Goal: Complete application form

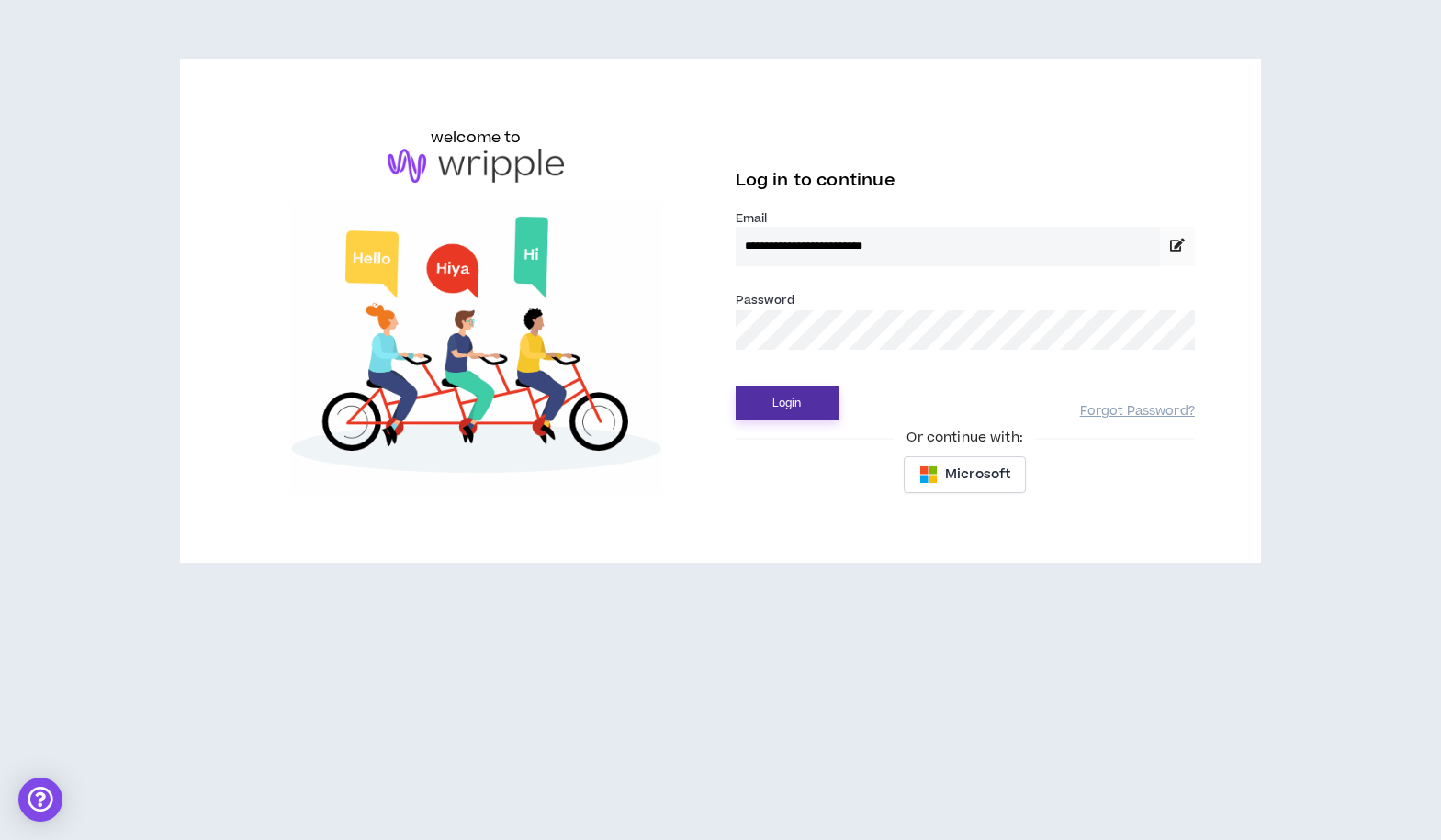
click at [786, 399] on button "Login" at bounding box center [787, 404] width 103 height 34
click at [765, 399] on button "Login" at bounding box center [787, 404] width 103 height 34
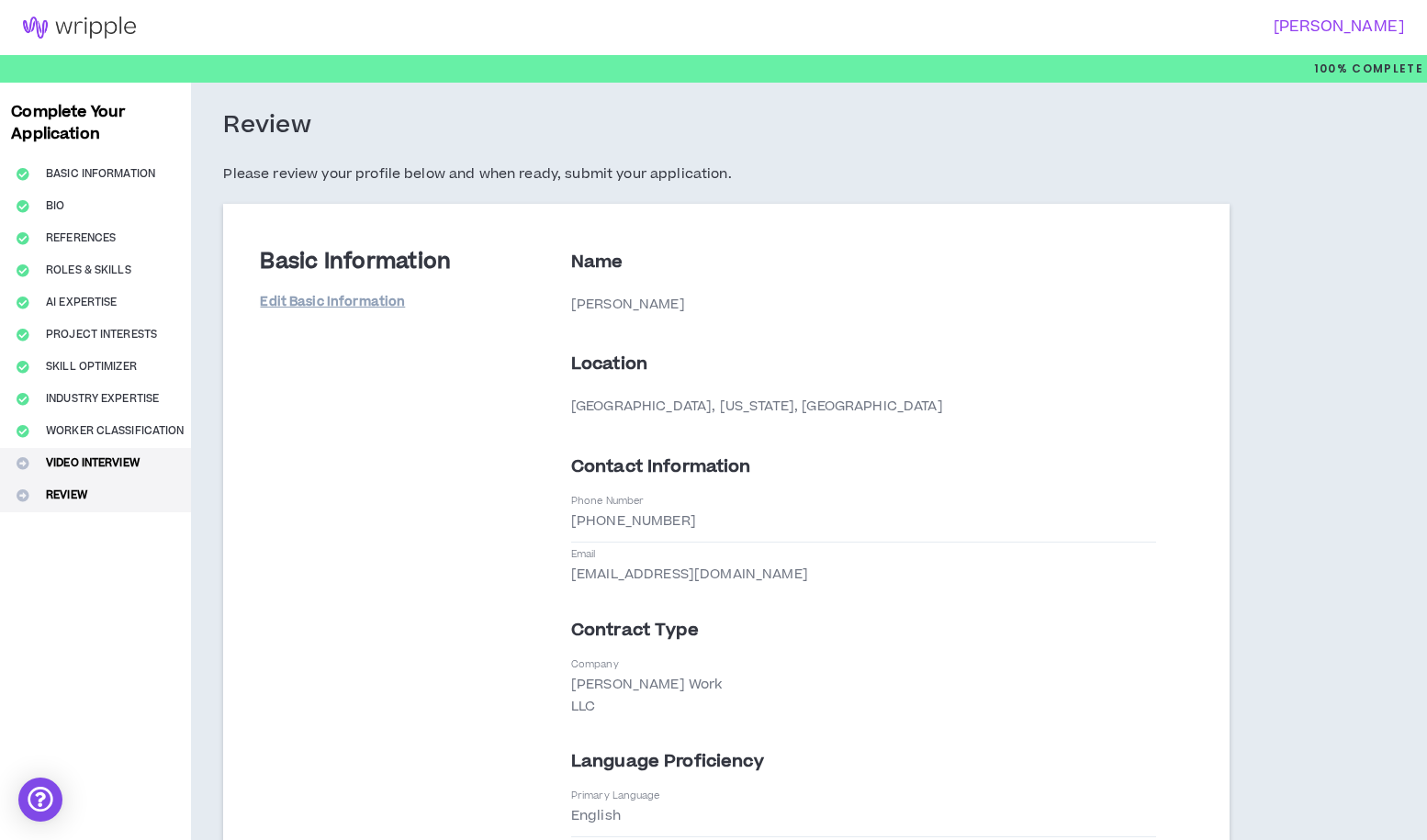
click at [69, 456] on button "Video Interview" at bounding box center [96, 464] width 191 height 32
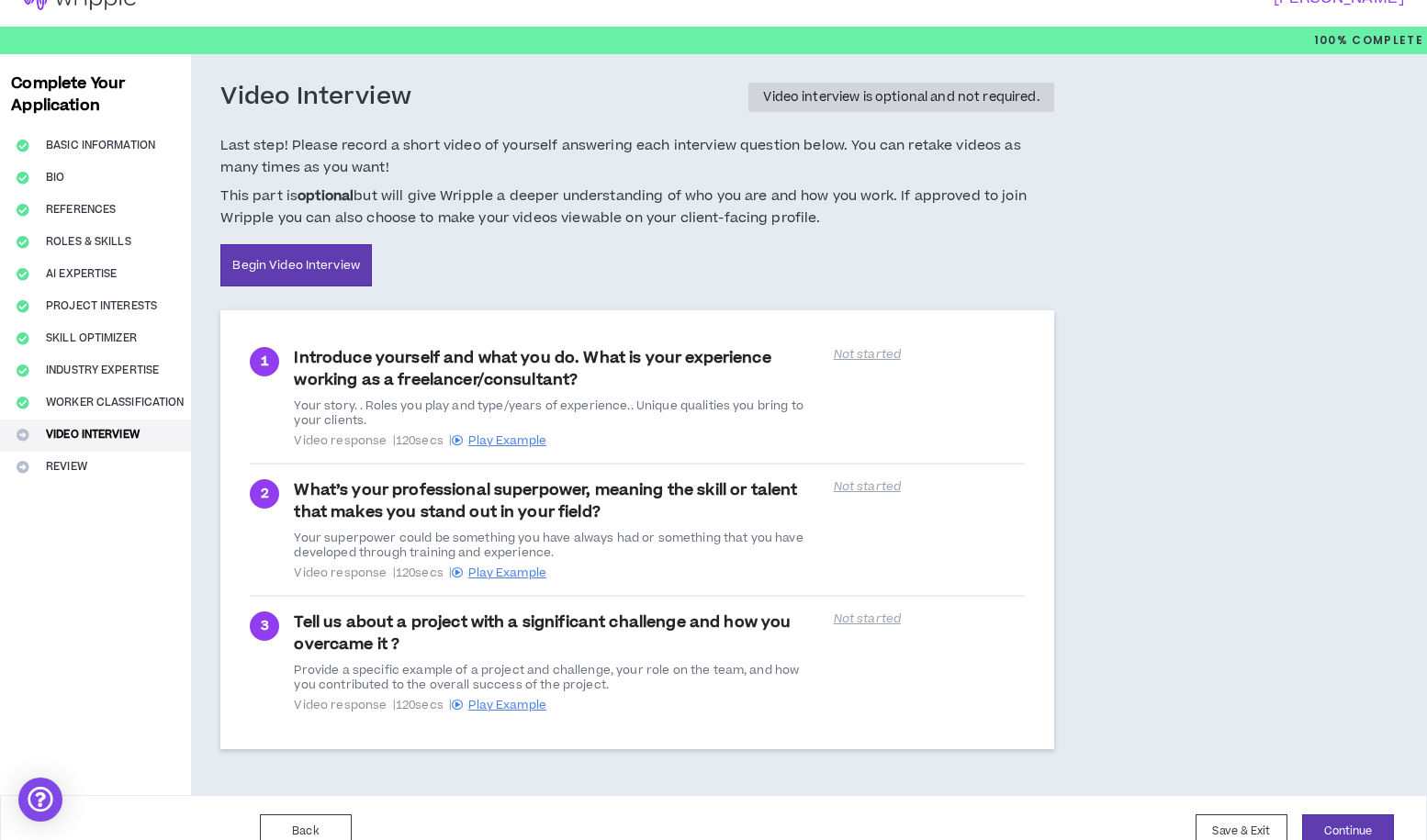
scroll to position [56, 0]
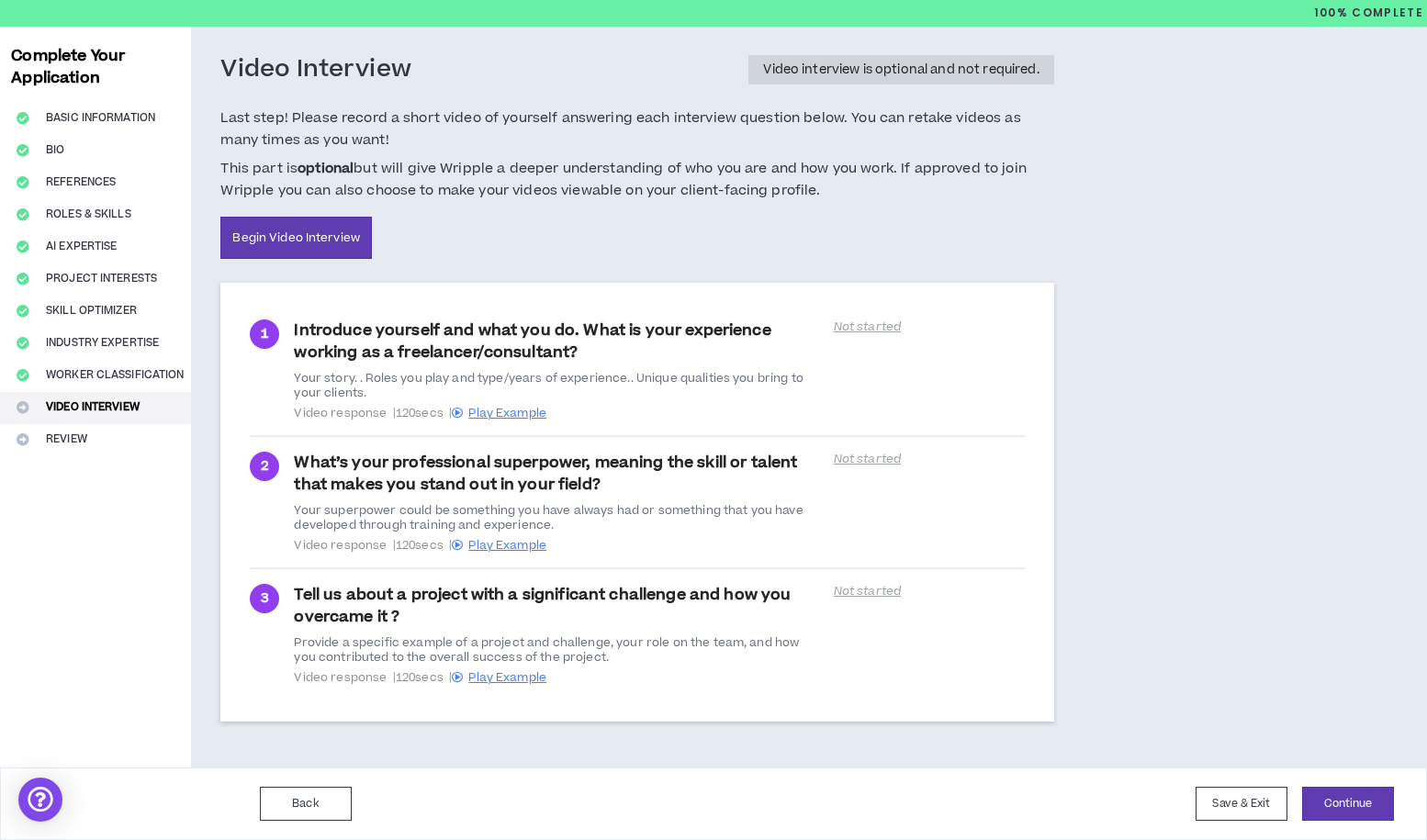
click at [881, 331] on p "Not started" at bounding box center [929, 327] width 191 height 15
click at [1363, 798] on button "Continue" at bounding box center [1348, 803] width 92 height 34
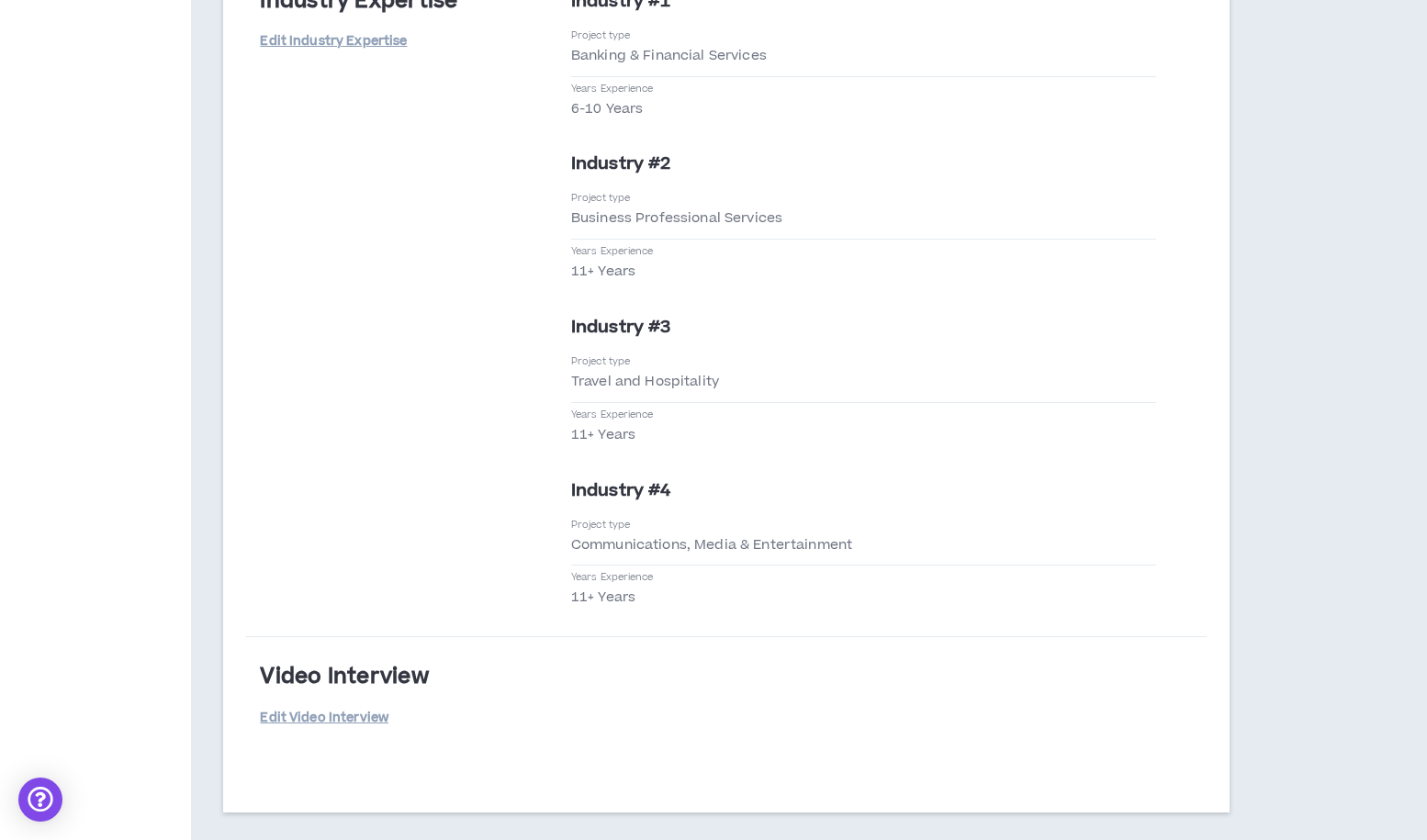
scroll to position [4679, 0]
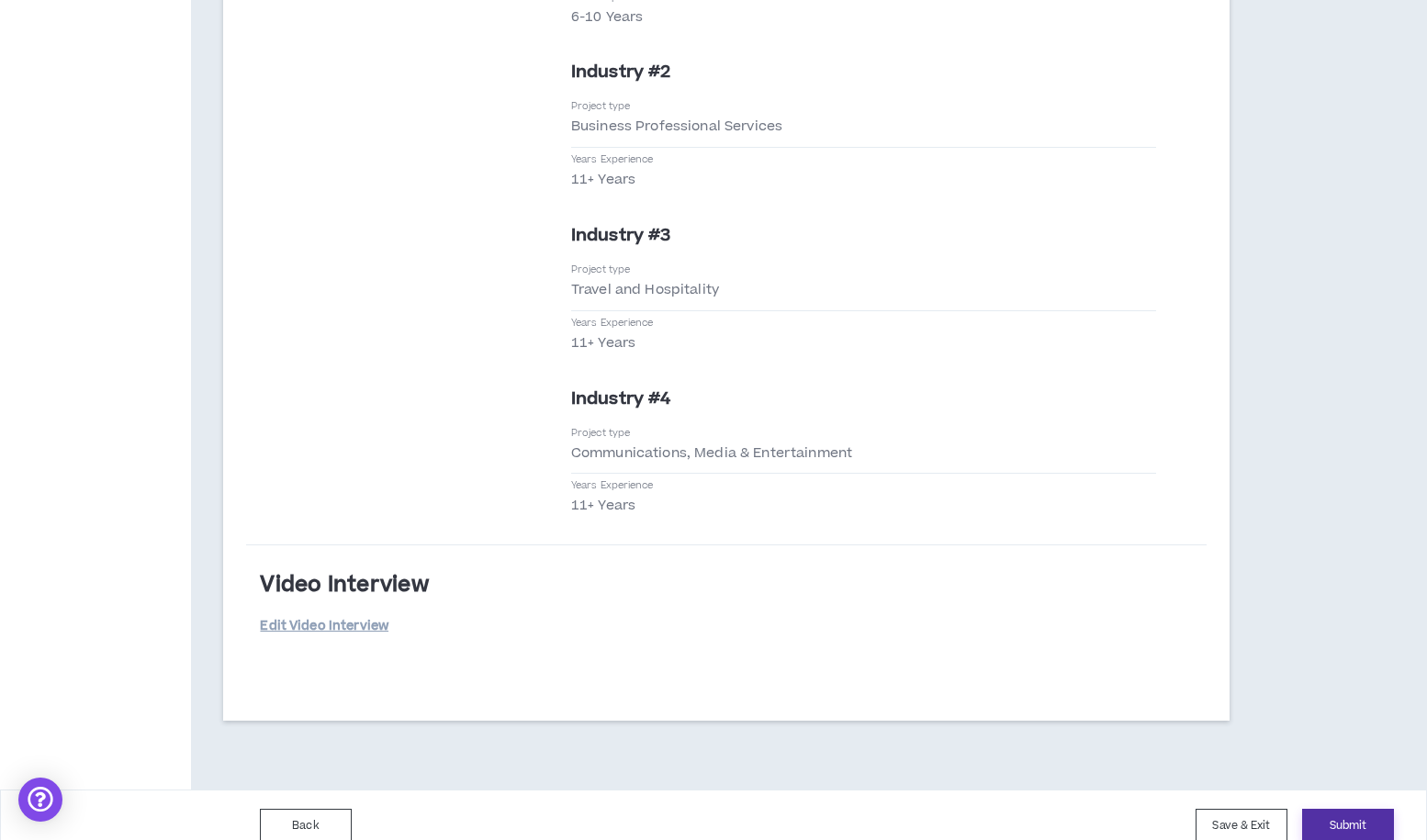
click at [1332, 809] on button "Submit" at bounding box center [1348, 826] width 92 height 34
